Goal: Obtain resource: Download file/media

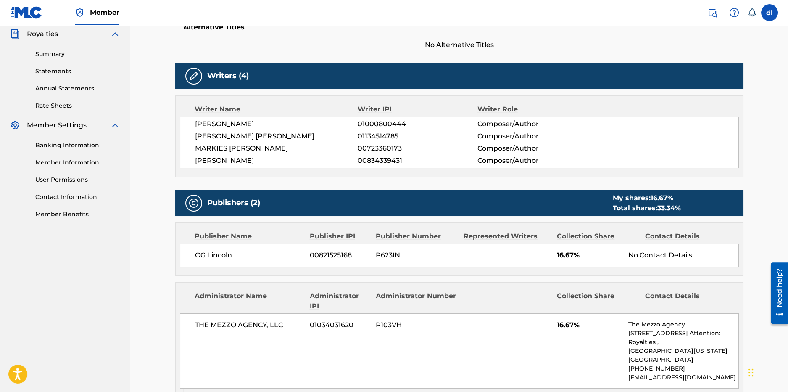
scroll to position [239, 0]
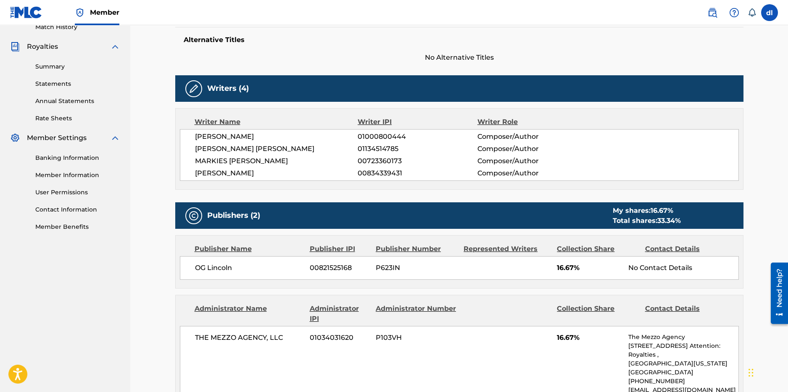
click at [57, 119] on link "Rate Sheets" at bounding box center [77, 118] width 85 height 9
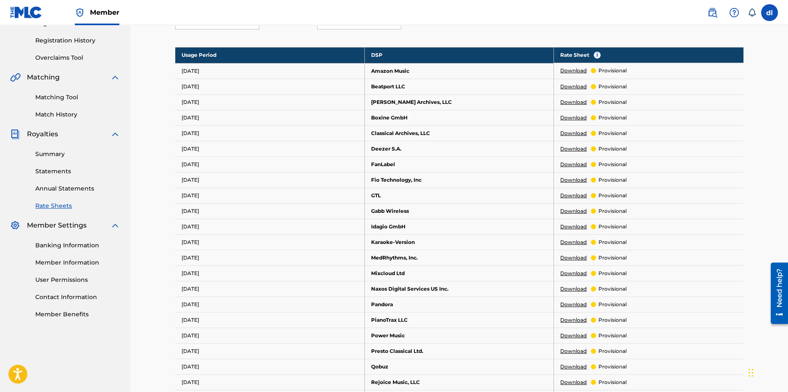
scroll to position [126, 0]
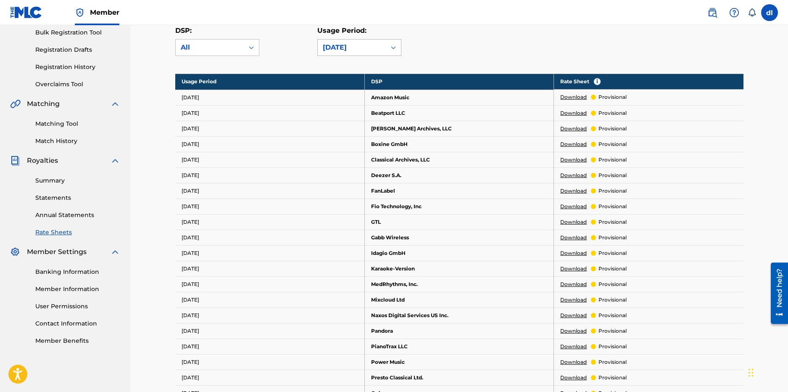
click at [353, 44] on div "[DATE]" at bounding box center [352, 47] width 58 height 10
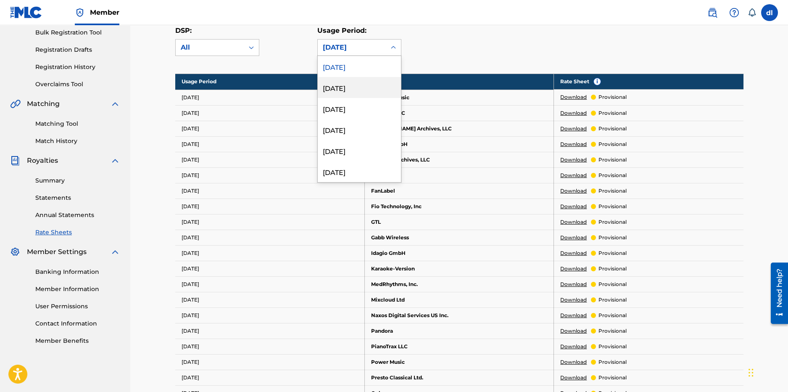
click at [347, 92] on div "[DATE]" at bounding box center [359, 87] width 83 height 21
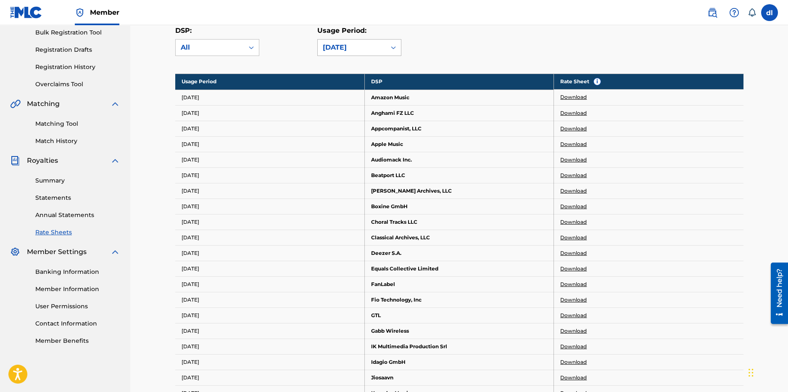
click at [363, 50] on div "[DATE]" at bounding box center [352, 47] width 58 height 10
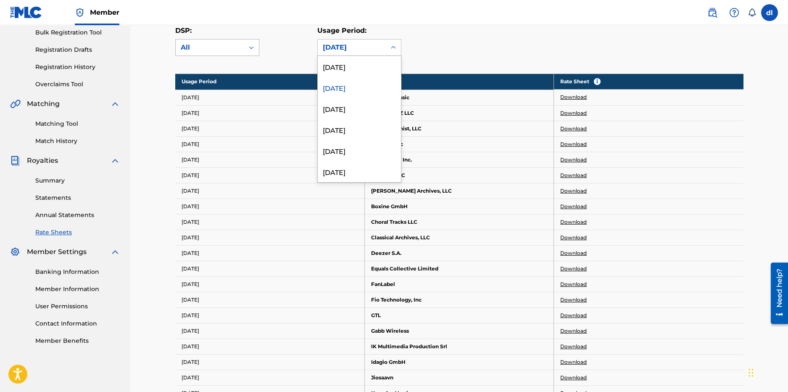
click at [226, 51] on div "All" at bounding box center [210, 47] width 58 height 10
click at [346, 45] on div "[DATE]" at bounding box center [352, 47] width 58 height 10
click at [368, 169] on div "[DATE]" at bounding box center [359, 171] width 83 height 21
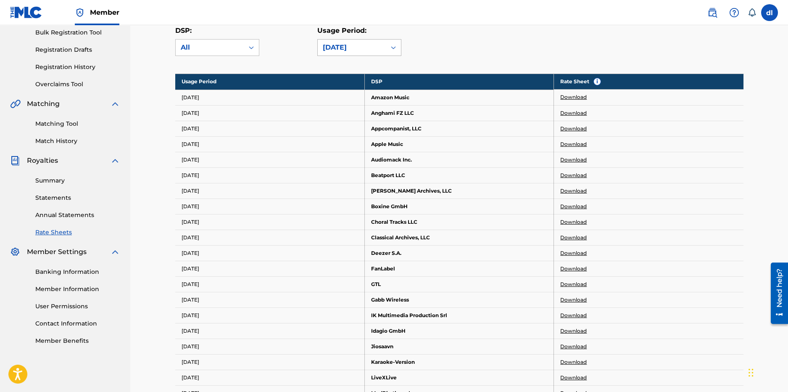
click at [352, 47] on div "[DATE]" at bounding box center [352, 47] width 58 height 10
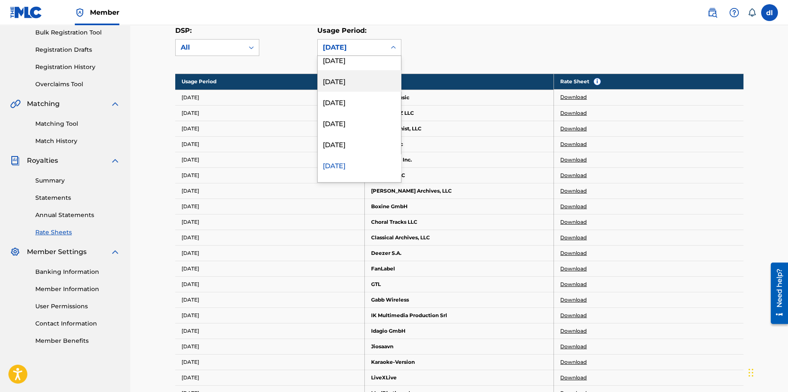
scroll to position [0, 0]
click at [356, 67] on div "[DATE]" at bounding box center [359, 66] width 83 height 21
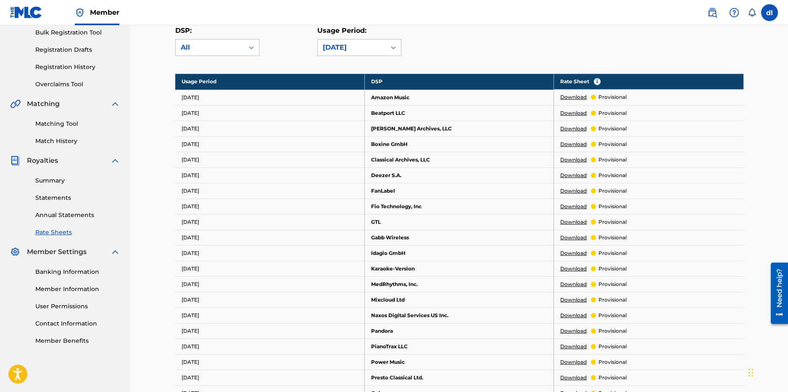
click at [568, 127] on link "Download" at bounding box center [573, 129] width 26 height 8
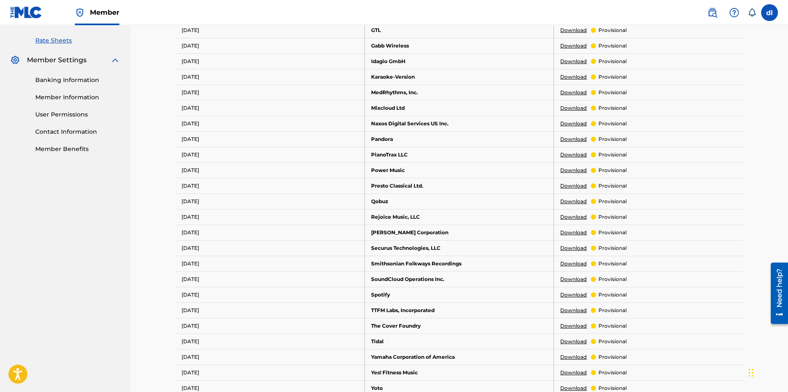
scroll to position [491, 0]
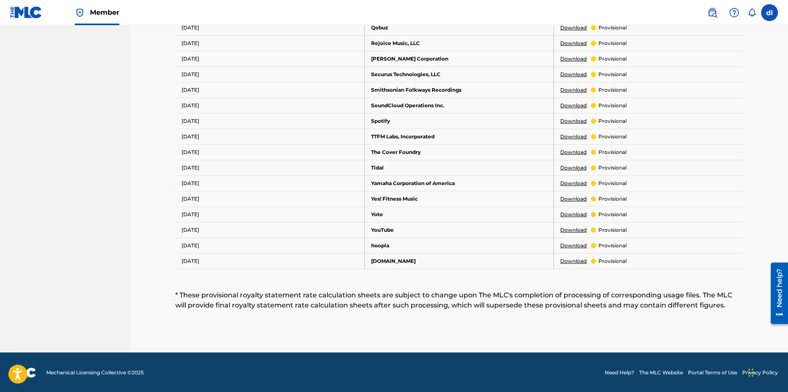
click at [572, 229] on link "Download" at bounding box center [573, 230] width 26 height 8
